Goal: Information Seeking & Learning: Learn about a topic

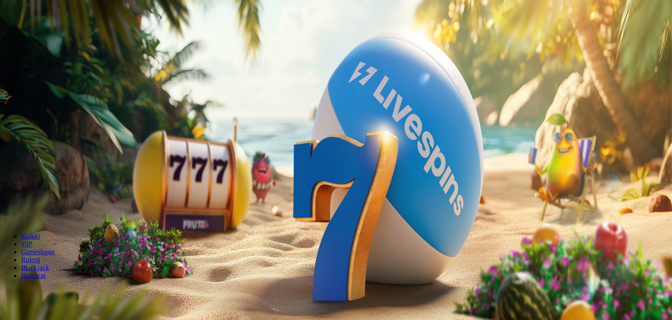
click at [50, 67] on span "Tarjoukset" at bounding box center [35, 62] width 29 height 7
click at [24, 67] on link "Tarjoukset" at bounding box center [35, 62] width 29 height 7
click at [50, 67] on span "Tarjoukset" at bounding box center [35, 62] width 29 height 7
click at [49, 67] on span "Tarjoukset" at bounding box center [35, 62] width 29 height 7
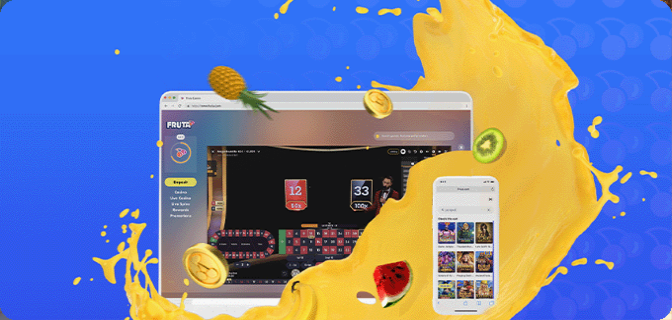
click at [29, 162] on span "Lue lisää" at bounding box center [16, 161] width 25 height 7
click at [29, 165] on link "Lue lisää" at bounding box center [16, 161] width 25 height 7
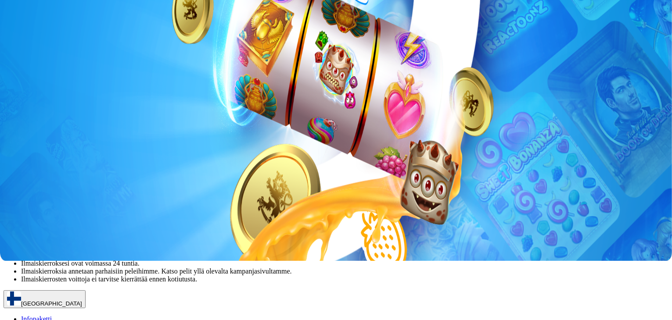
scroll to position [60, 0]
